Goal: Task Accomplishment & Management: Complete application form

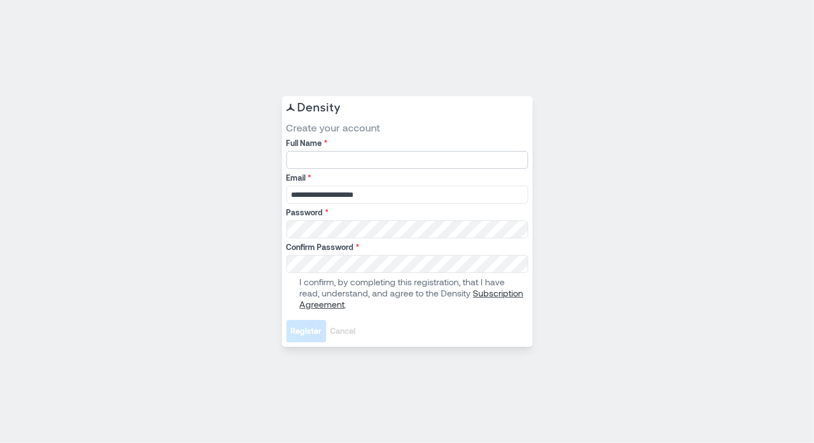
click at [373, 162] on input "Full Name *" at bounding box center [408, 160] width 242 height 18
type input "**********"
click at [371, 320] on div "Register Cancel" at bounding box center [408, 331] width 242 height 22
click at [287, 294] on span at bounding box center [291, 293] width 9 height 9
click at [301, 327] on span "Register" at bounding box center [306, 331] width 31 height 11
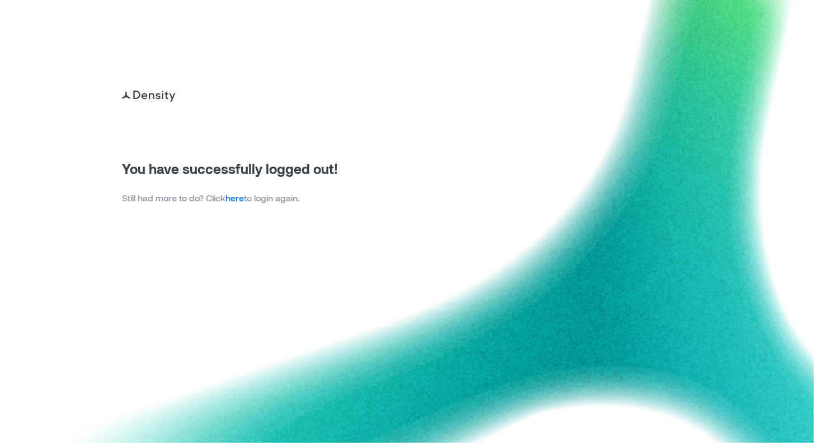
click at [474, 193] on img at bounding box center [407, 221] width 814 height 443
